Goal: Task Accomplishment & Management: Use online tool/utility

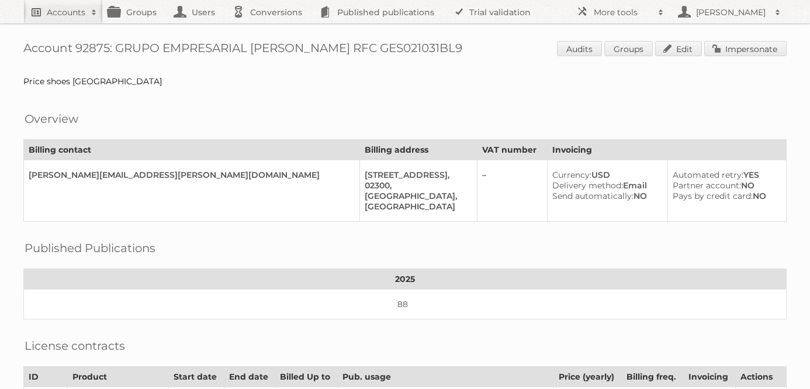
click at [75, 6] on h2 "Accounts" at bounding box center [66, 12] width 39 height 12
type input"] "jafra"
click at [269, 30] on input "Search" at bounding box center [278, 39] width 18 height 18
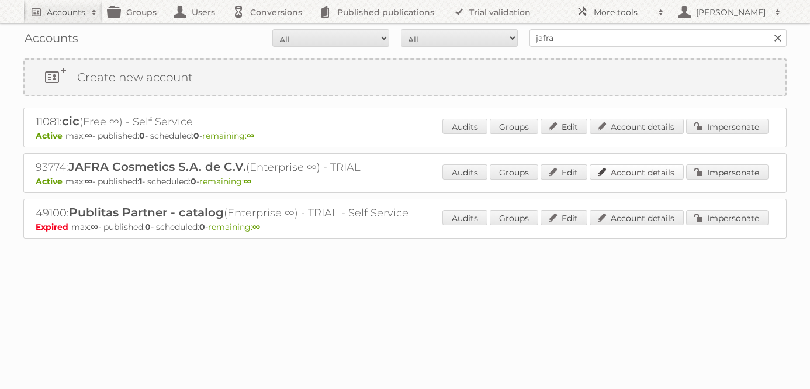
click at [629, 172] on link "Account details" at bounding box center [637, 171] width 94 height 15
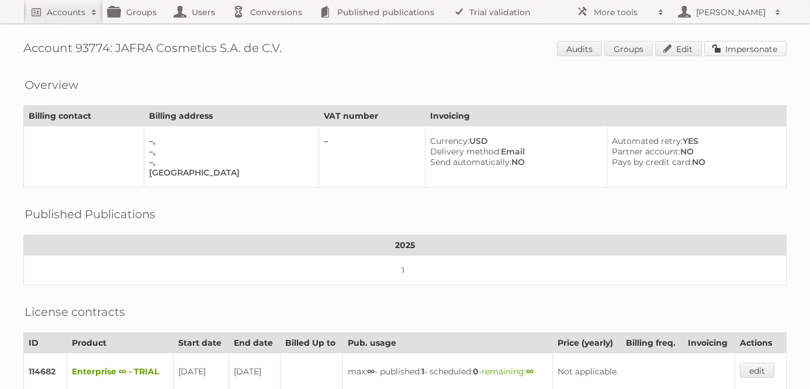
click at [743, 47] on link "Impersonate" at bounding box center [745, 48] width 82 height 15
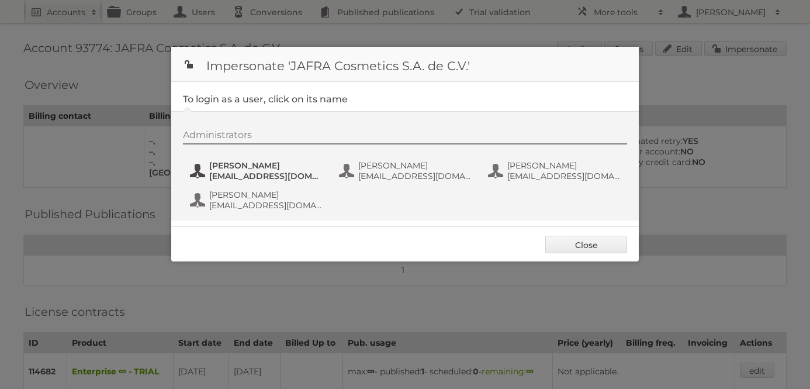
click at [252, 166] on span "[PERSON_NAME]" at bounding box center [265, 165] width 113 height 11
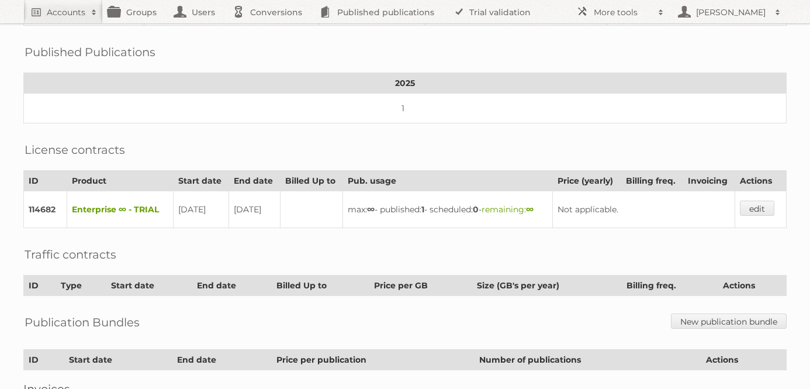
scroll to position [171, 0]
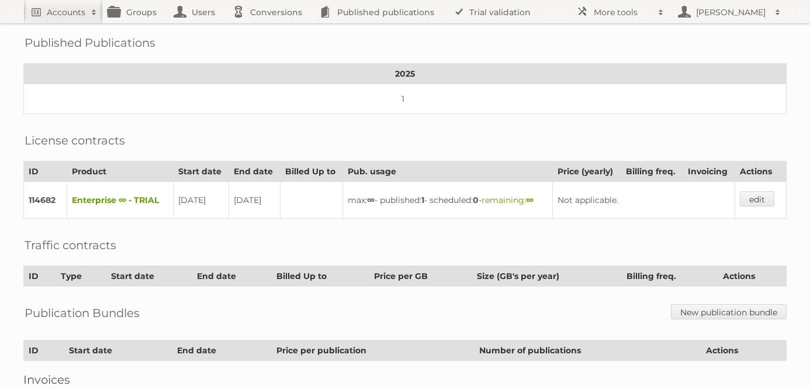
drag, startPoint x: 101, startPoint y: 210, endPoint x: 59, endPoint y: 201, distance: 43.1
click at [59, 200] on tr "114682 Enterprise ∞ - TRIAL [DATE] [DATE] max: ∞ - published: 1 - scheduled: 0 …" at bounding box center [405, 200] width 763 height 37
click at [178, 242] on div "Traffic contracts" at bounding box center [404, 236] width 763 height 12
